Goal: Task Accomplishment & Management: Use online tool/utility

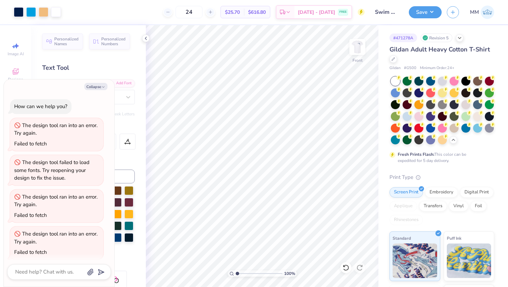
scroll to position [887, 0]
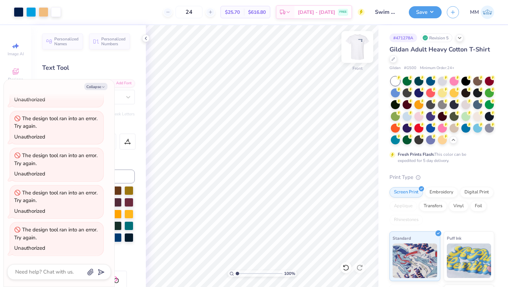
click at [359, 41] on img at bounding box center [357, 47] width 28 height 28
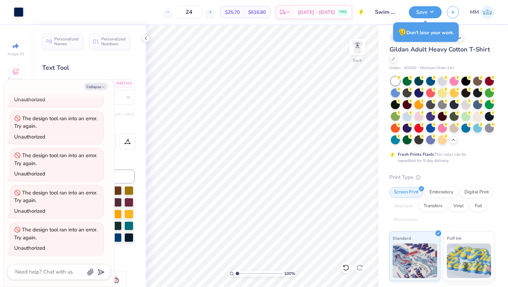
type textarea "x"
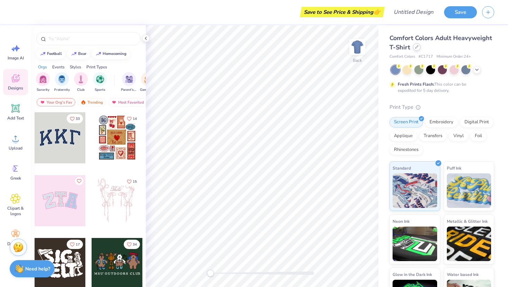
click at [417, 47] on icon at bounding box center [416, 46] width 3 height 3
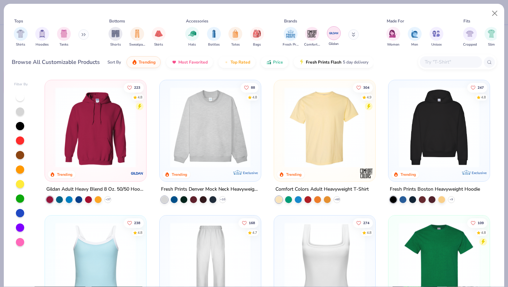
click at [327, 31] on div "Gildan" at bounding box center [334, 36] width 14 height 20
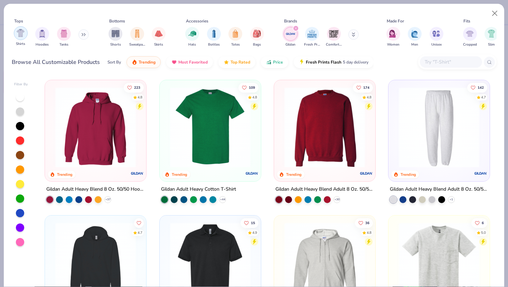
click at [23, 32] on img "filter for Shirts" at bounding box center [21, 33] width 8 height 8
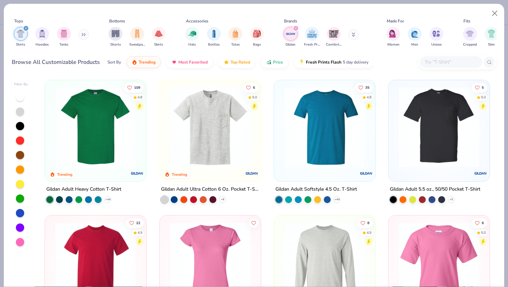
click at [74, 136] on img at bounding box center [95, 127] width 87 height 81
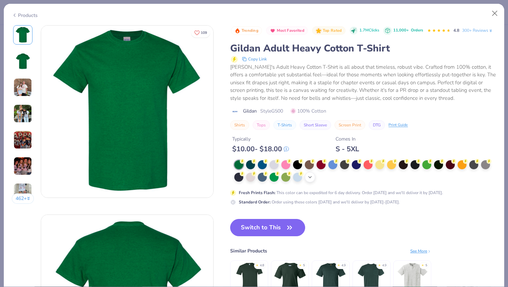
click at [306, 178] on div "+ 22" at bounding box center [310, 177] width 10 height 10
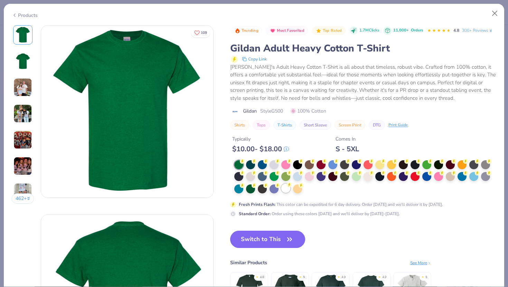
click at [285, 191] on div at bounding box center [285, 188] width 9 height 9
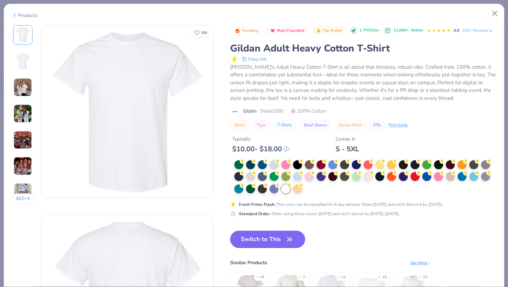
click at [261, 244] on button "Switch to This" at bounding box center [267, 239] width 75 height 17
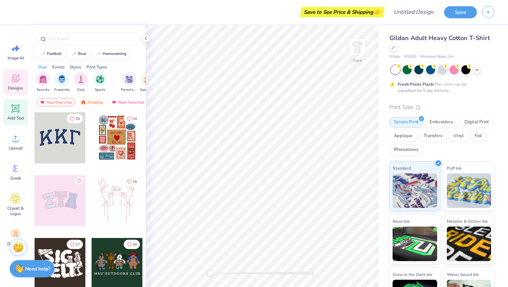
click at [20, 109] on icon at bounding box center [15, 108] width 10 height 10
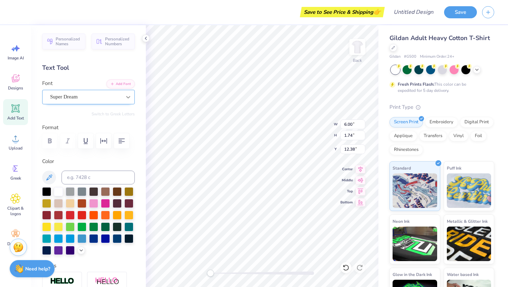
click at [128, 101] on div at bounding box center [128, 97] width 12 height 12
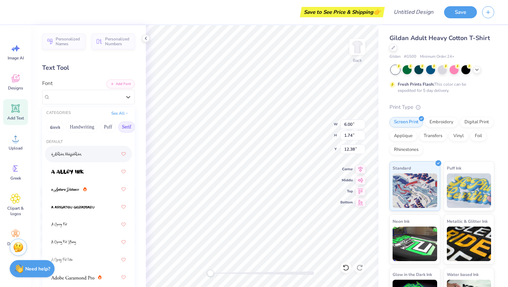
click at [127, 128] on button "Serif" at bounding box center [126, 127] width 17 height 11
click at [79, 153] on img at bounding box center [72, 154] width 43 height 5
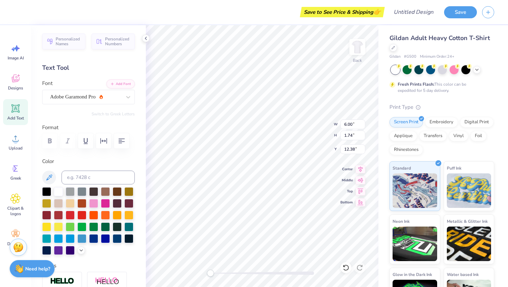
type textarea "P"
click at [48, 190] on div at bounding box center [46, 191] width 9 height 9
type textarea "PHI ETA SIGMA"
type input "10.24"
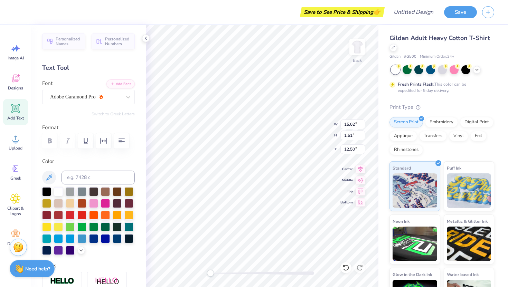
type input "1.03"
type input "5.52"
type textarea "P"
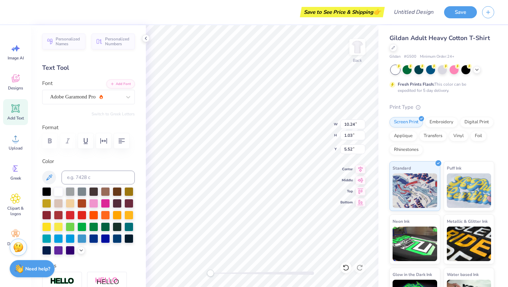
type textarea "NATIONAL HONOR FRATERNITY"
click at [18, 143] on icon at bounding box center [15, 138] width 10 height 10
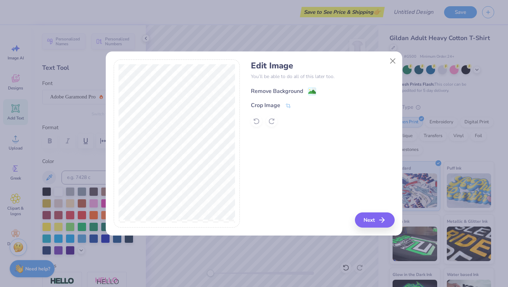
click at [307, 91] on div "Remove Background" at bounding box center [283, 91] width 65 height 9
click at [368, 220] on button "Next" at bounding box center [376, 219] width 40 height 15
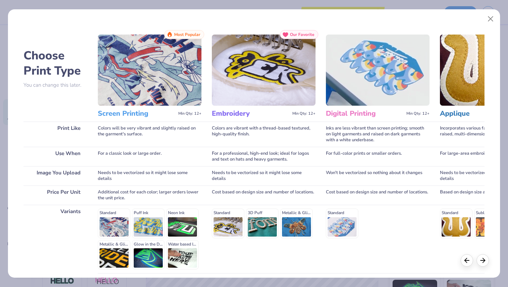
scroll to position [57, 0]
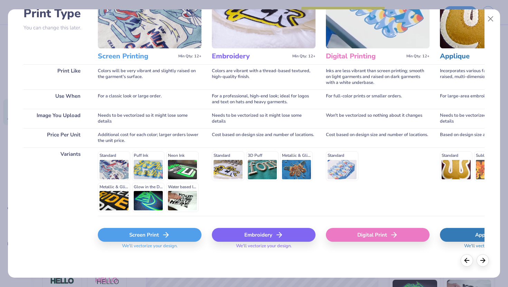
click at [161, 233] on div "Screen Print" at bounding box center [150, 235] width 104 height 14
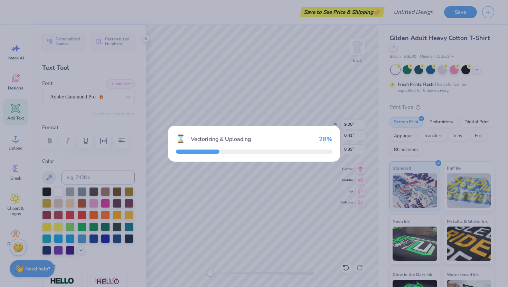
type input "15.00"
type input "17.46"
type input "4.52"
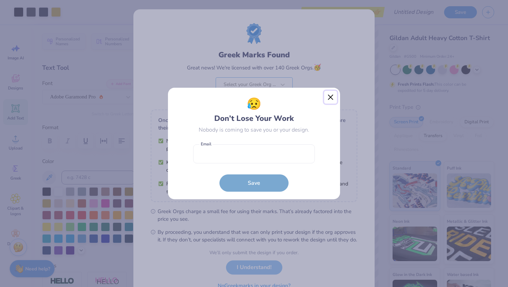
click at [327, 96] on button "Close" at bounding box center [330, 97] width 13 height 13
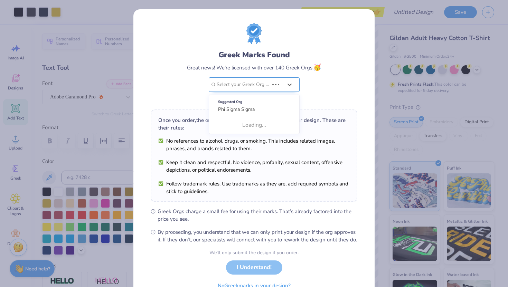
click at [243, 84] on div at bounding box center [243, 84] width 52 height 9
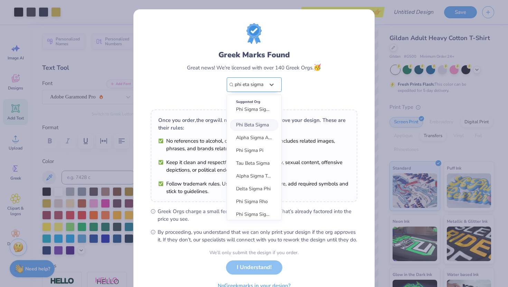
type input "phi eta sigma"
click at [252, 83] on div "Phi Beta Sigma" at bounding box center [250, 85] width 34 height 14
type input "phi eta si"
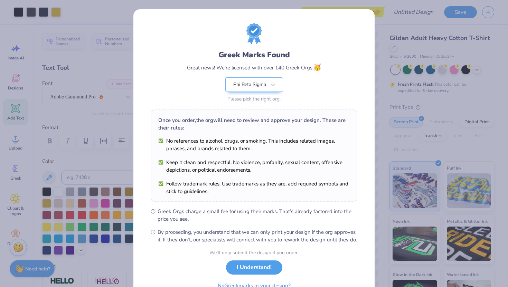
click at [317, 43] on div "Greek Marks Found Great news! We're licensed with over 140 Greek Orgs. 🥳 Phi Be…" at bounding box center [254, 63] width 207 height 81
click at [274, 85] on icon at bounding box center [273, 85] width 4 height 2
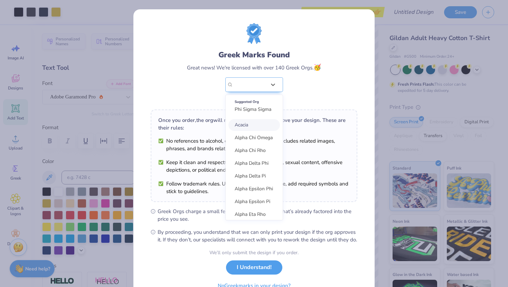
click at [296, 82] on div "Greek Marks Found Great news! We're licensed with over 140 Greek Orgs. 🥳 option…" at bounding box center [254, 76] width 134 height 55
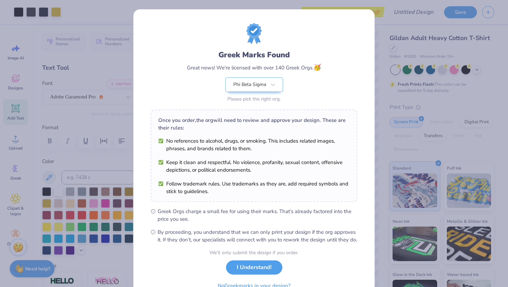
click at [500, 18] on div "Greek Marks Found Great news! We're licensed with over 140 Greek Orgs. 🥳 Phi Be…" at bounding box center [254, 143] width 508 height 287
click at [467, 33] on div "Greek Marks Found Great news! We're licensed with over 140 Greek Orgs. 🥳 Phi Be…" at bounding box center [254, 143] width 508 height 287
click at [245, 273] on button "I Understand!" at bounding box center [254, 266] width 56 height 14
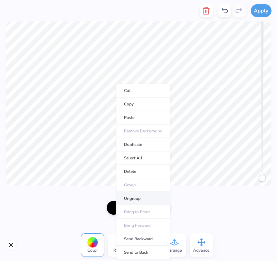
click at [123, 197] on li "Ungroup" at bounding box center [143, 198] width 54 height 13
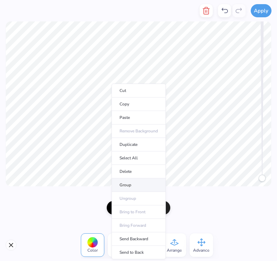
click at [129, 183] on li "Group" at bounding box center [139, 184] width 54 height 13
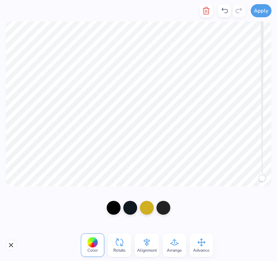
click at [147, 242] on icon at bounding box center [147, 242] width 6 height 8
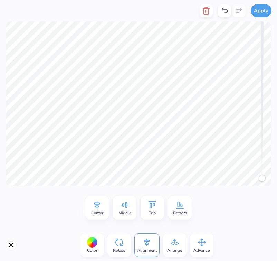
click at [98, 212] on span "Center" at bounding box center [97, 213] width 12 height 6
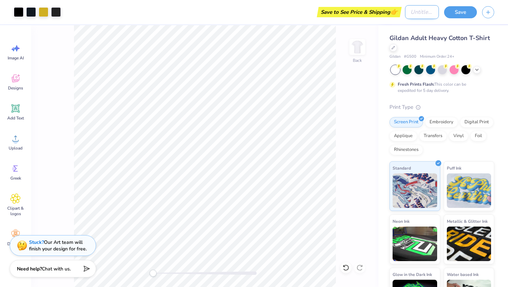
click at [406, 11] on input "Design Title" at bounding box center [422, 12] width 34 height 14
type input "Phi Eta Sigma 1.1"
click at [464, 16] on button "Save" at bounding box center [460, 11] width 33 height 12
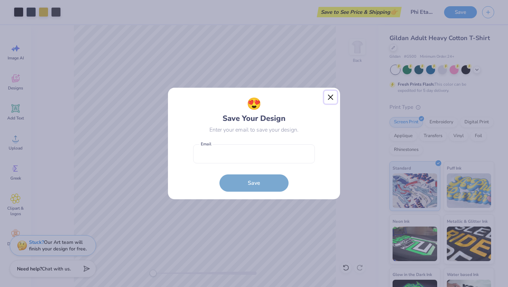
click at [329, 97] on button "Close" at bounding box center [330, 97] width 13 height 13
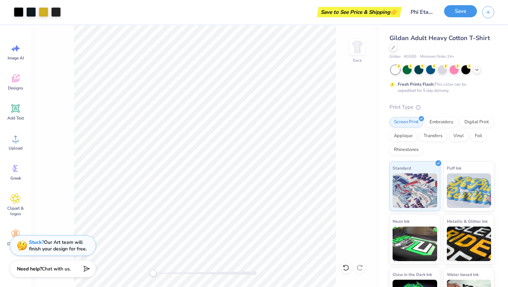
click at [465, 14] on button "Save" at bounding box center [460, 11] width 33 height 12
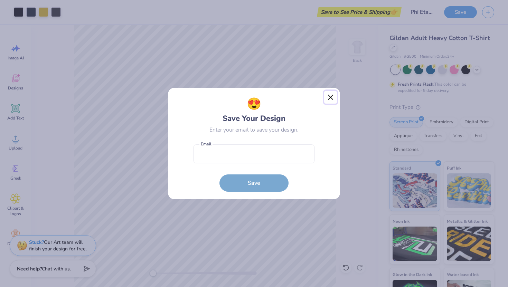
click at [333, 96] on button "Close" at bounding box center [330, 97] width 13 height 13
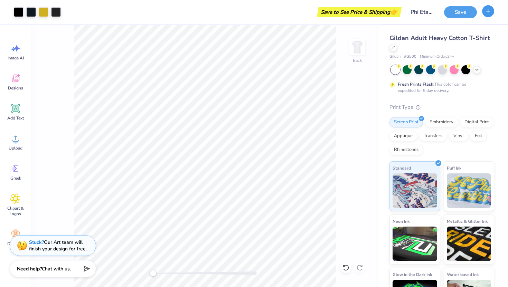
click at [486, 13] on icon "button" at bounding box center [488, 11] width 6 height 6
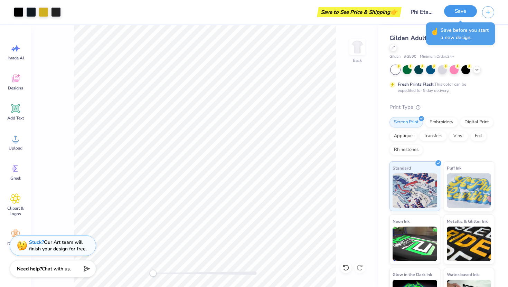
click at [461, 11] on button "Save" at bounding box center [460, 11] width 33 height 12
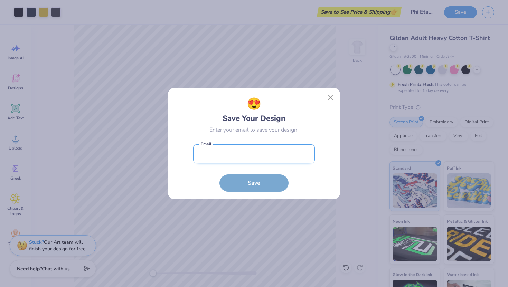
click at [267, 156] on input "email" at bounding box center [254, 153] width 122 height 19
type input "[EMAIL_ADDRESS][DOMAIN_NAME]"
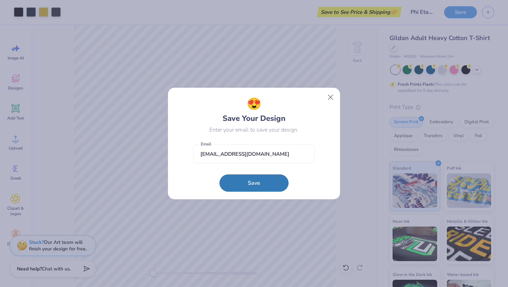
click at [262, 190] on form "[EMAIL_ADDRESS][DOMAIN_NAME] Email Save" at bounding box center [254, 166] width 122 height 51
click at [254, 181] on button "Save" at bounding box center [253, 181] width 69 height 17
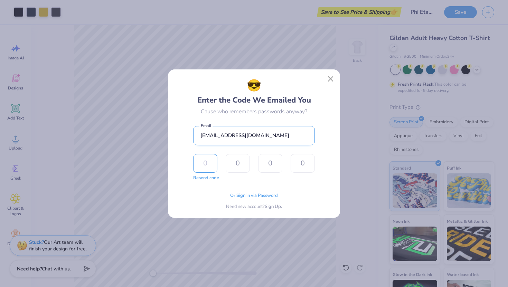
type input "6"
type input "4"
type input "3"
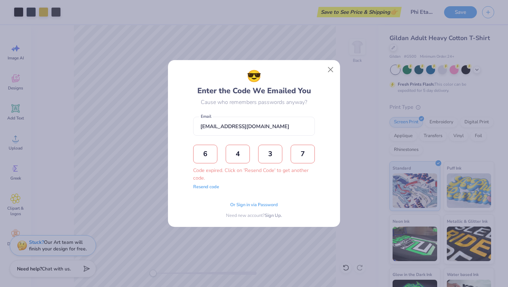
type input "7"
click at [202, 188] on button "Resend code" at bounding box center [206, 186] width 26 height 7
click at [207, 154] on input "text" at bounding box center [205, 154] width 24 height 19
type input "6"
type input "7"
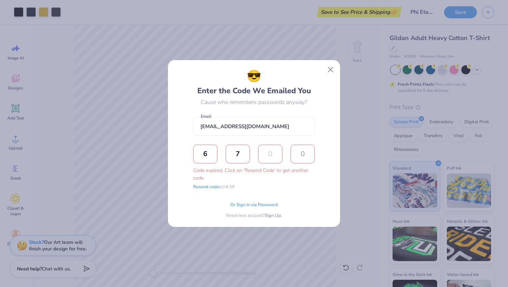
type input "0"
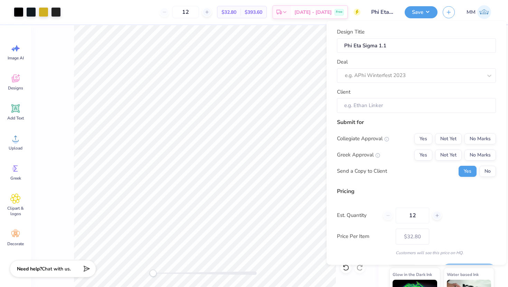
type input "$32.80"
click at [381, 78] on div at bounding box center [414, 75] width 138 height 9
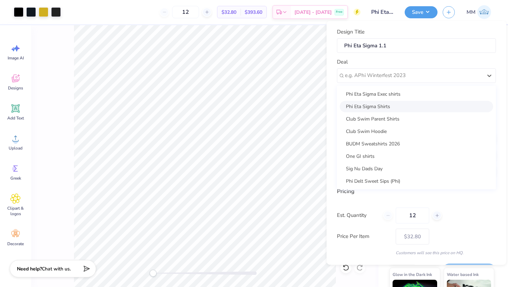
click at [383, 104] on div "Phi Eta Sigma Shirts" at bounding box center [416, 106] width 153 height 11
type input "[PERSON_NAME]"
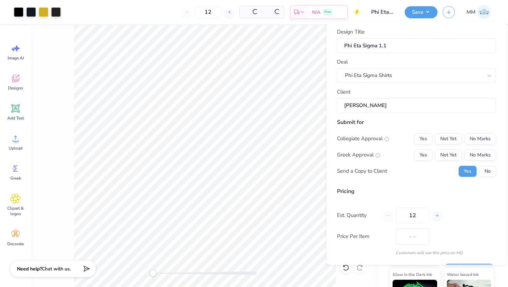
type input "$39.76"
click at [198, 12] on input "12" at bounding box center [185, 12] width 27 height 12
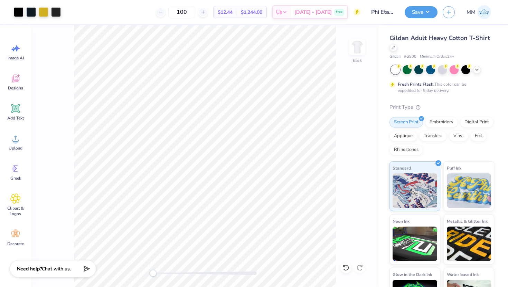
type input "100"
click at [426, 13] on button "Save" at bounding box center [421, 11] width 33 height 12
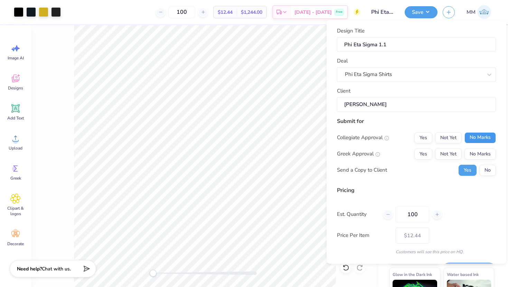
click at [471, 137] on button "No Marks" at bounding box center [479, 137] width 31 height 11
click at [424, 152] on button "Yes" at bounding box center [423, 153] width 18 height 11
type input "$10.26"
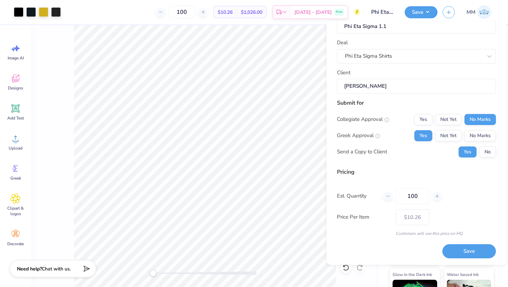
click at [391, 199] on div "100" at bounding box center [412, 196] width 58 height 16
click at [393, 195] on div "100" at bounding box center [412, 196] width 58 height 16
click at [388, 196] on icon at bounding box center [388, 195] width 5 height 5
type input "99"
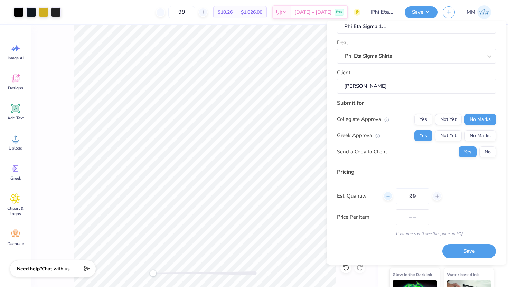
type input "$10.69"
click at [195, 14] on input "99" at bounding box center [181, 12] width 27 height 12
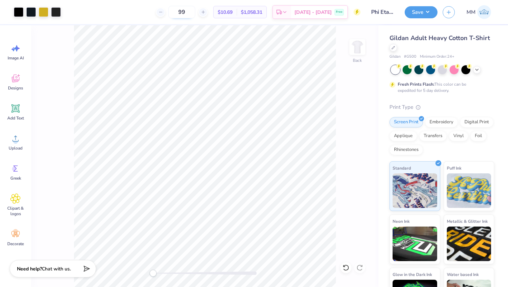
type input "9"
type input "50"
click at [426, 13] on button "Save" at bounding box center [421, 11] width 33 height 12
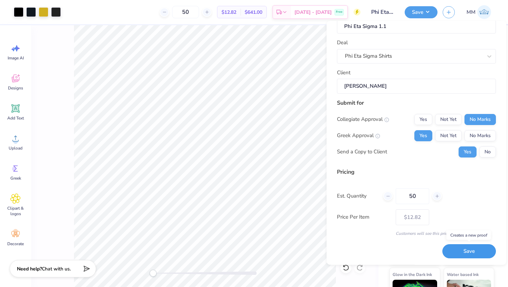
click at [483, 247] on button "Save" at bounding box center [469, 251] width 54 height 14
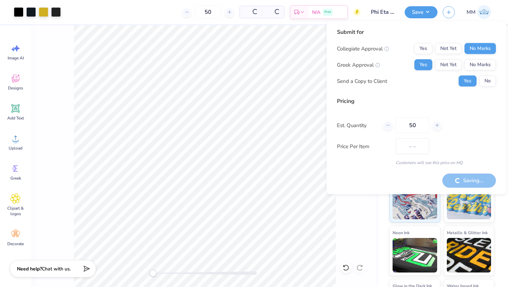
type input "$12.82"
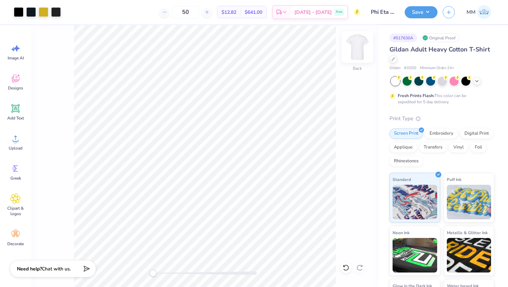
click at [351, 47] on img at bounding box center [357, 47] width 28 height 28
click at [409, 83] on div at bounding box center [407, 80] width 9 height 9
click at [480, 82] on div at bounding box center [442, 81] width 103 height 9
click at [479, 82] on icon at bounding box center [477, 81] width 6 height 6
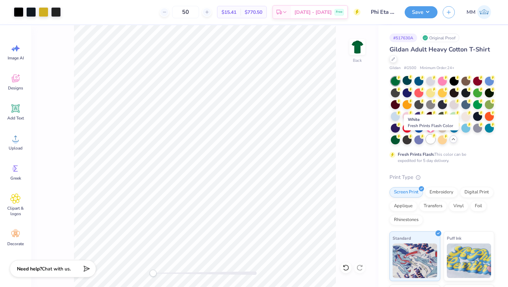
click at [432, 139] on div at bounding box center [430, 139] width 9 height 9
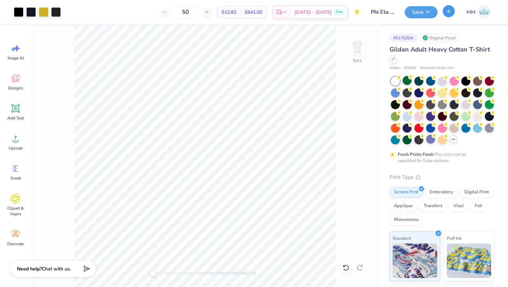
click at [451, 11] on icon "button" at bounding box center [449, 11] width 6 height 6
click at [426, 11] on button "Save" at bounding box center [421, 11] width 33 height 12
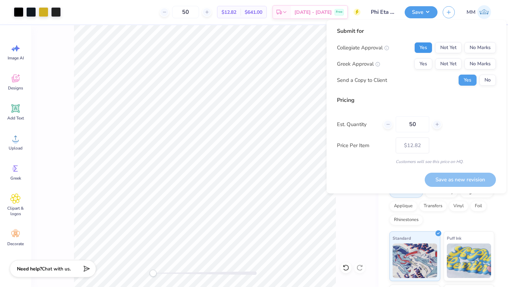
click at [419, 48] on button "Yes" at bounding box center [423, 47] width 18 height 11
click at [485, 79] on button "No" at bounding box center [487, 80] width 17 height 11
click at [478, 46] on button "No Marks" at bounding box center [479, 47] width 31 height 11
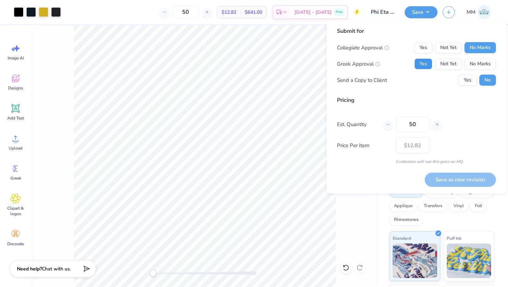
click at [429, 66] on button "Yes" at bounding box center [423, 63] width 18 height 11
click at [477, 179] on button "Save as new revision" at bounding box center [460, 180] width 71 height 14
type input "$12.82"
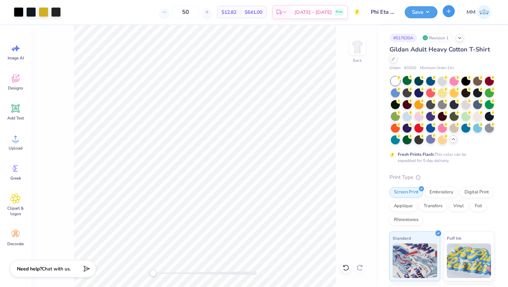
click at [448, 13] on icon "button" at bounding box center [449, 11] width 6 height 6
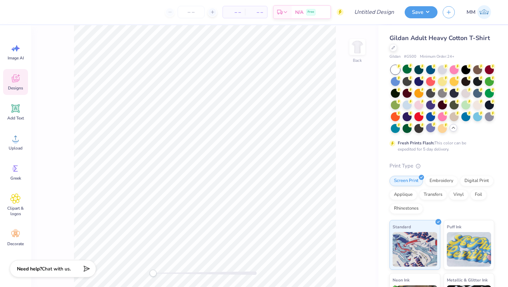
click at [18, 84] on div "Designs" at bounding box center [15, 82] width 25 height 26
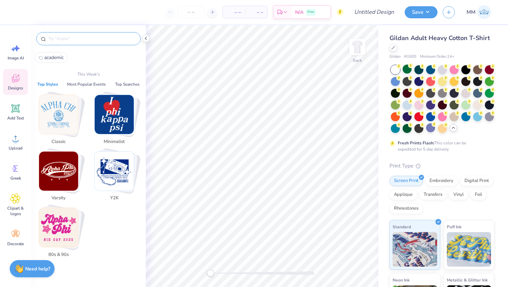
click at [67, 36] on input "text" at bounding box center [92, 38] width 88 height 7
click at [56, 219] on img "Stack Card Button 80s & 90s" at bounding box center [58, 227] width 39 height 39
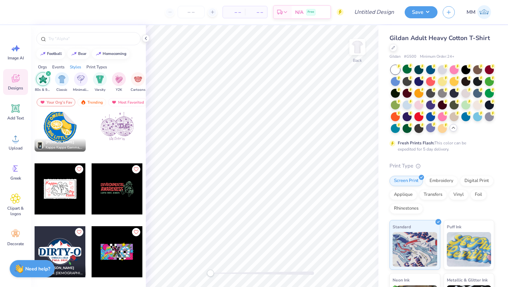
scroll to position [2444, 0]
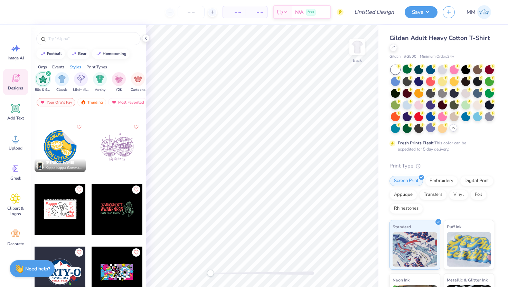
click at [61, 155] on div at bounding box center [60, 146] width 51 height 51
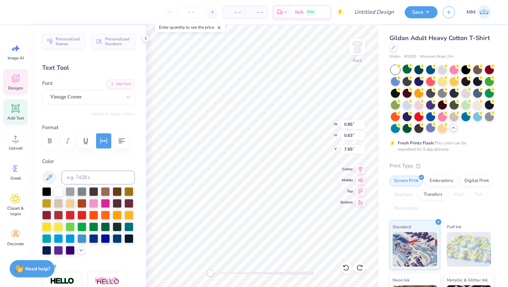
type textarea "C"
type textarea "P"
type input "5.42"
type input "3.83"
type input "6.41"
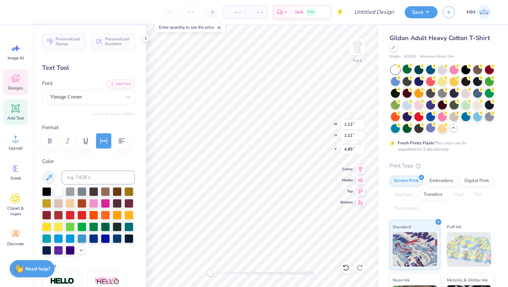
type input "0.84"
type input "0.82"
type input "5.58"
type textarea "E"
type input "1.13"
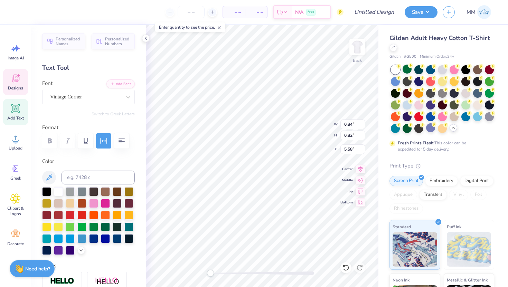
type input "1.11"
type input "4.85"
type textarea "T"
type input "8.35"
type input "8.36"
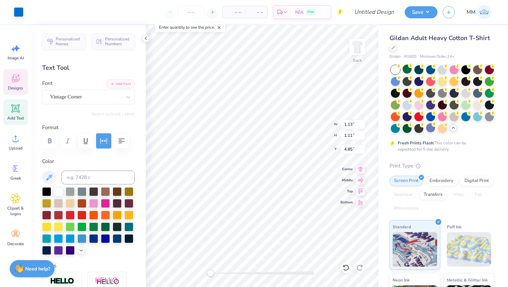
type input "3.75"
type input "0.77"
type input "0.94"
type input "4.62"
type textarea "A"
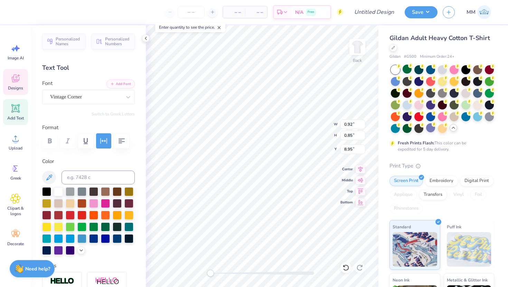
type textarea "S"
type textarea "M"
type textarea "A"
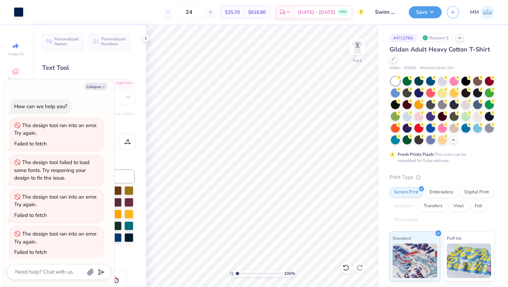
scroll to position [887, 0]
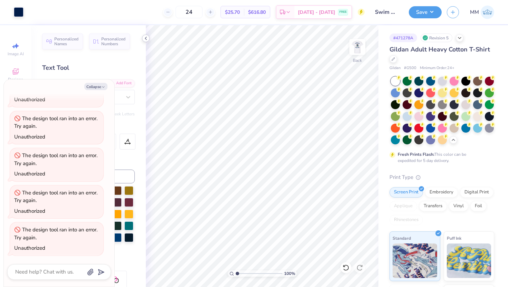
click at [145, 37] on icon at bounding box center [146, 39] width 6 height 6
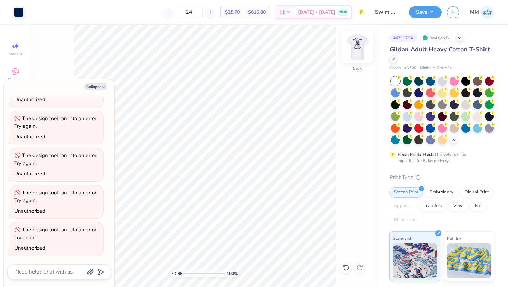
click at [357, 49] on img at bounding box center [357, 47] width 28 height 28
click at [421, 6] on button "Save" at bounding box center [425, 11] width 33 height 12
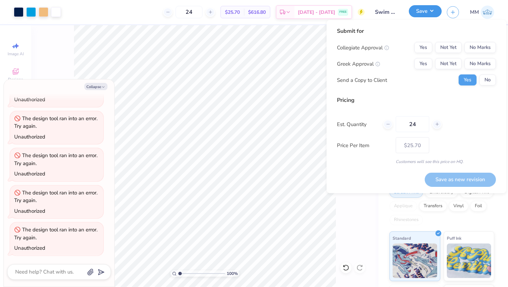
click at [421, 7] on button "Save" at bounding box center [425, 11] width 33 height 12
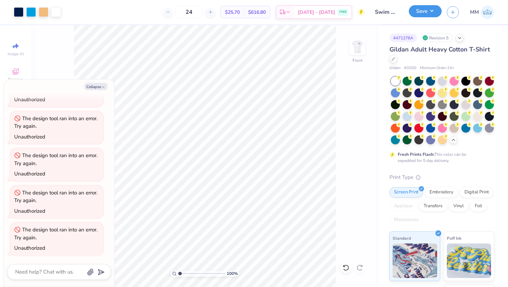
click at [421, 9] on button "Save" at bounding box center [425, 11] width 33 height 12
type textarea "x"
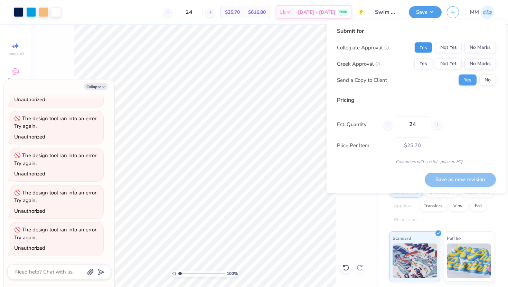
click at [422, 51] on button "Yes" at bounding box center [423, 47] width 18 height 11
click at [481, 66] on button "No Marks" at bounding box center [479, 63] width 31 height 11
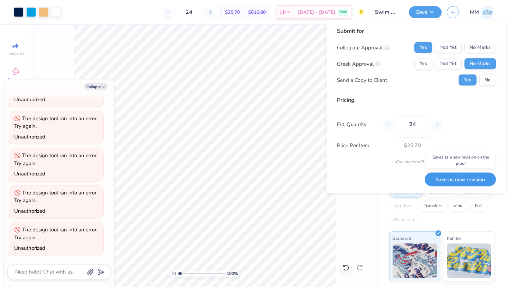
click at [447, 179] on button "Save as new revision" at bounding box center [460, 179] width 71 height 14
type input "$25.70"
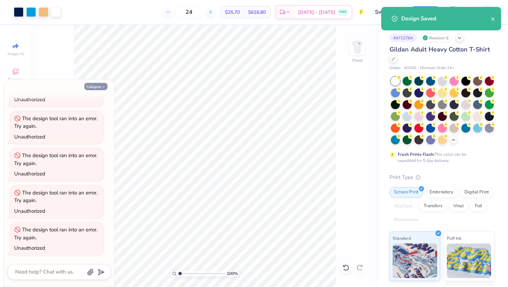
click at [98, 87] on button "Collapse" at bounding box center [95, 86] width 23 height 7
type textarea "x"
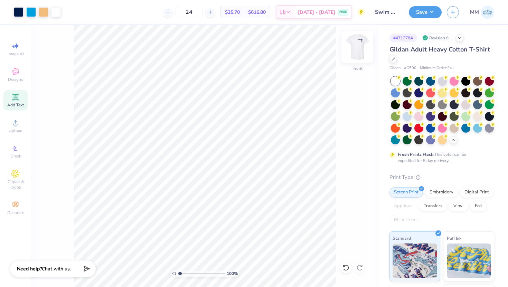
click at [360, 46] on img at bounding box center [357, 47] width 28 height 28
click at [361, 46] on img at bounding box center [357, 47] width 14 height 14
click at [429, 12] on button "Save" at bounding box center [425, 11] width 33 height 12
